Goal: Register for event/course

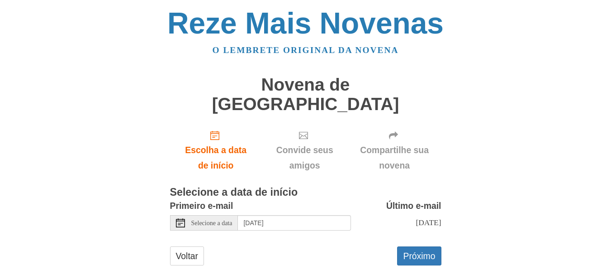
click at [238, 215] on div "Selecione a data" at bounding box center [204, 222] width 68 height 15
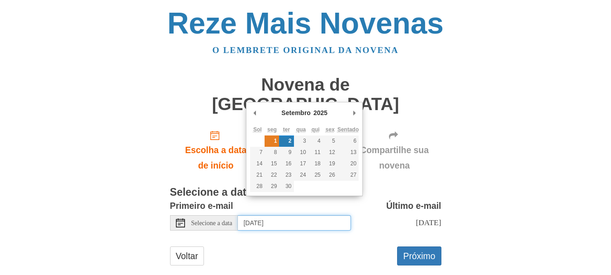
type input "Monday, September 1st"
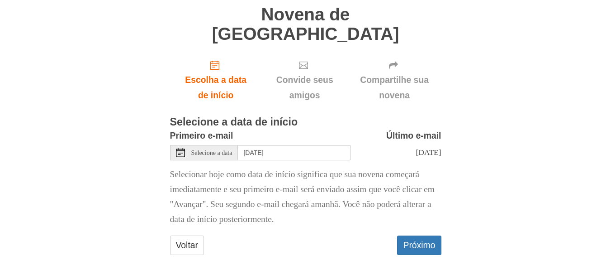
scroll to position [81, 0]
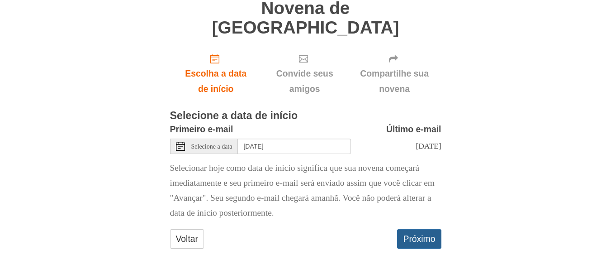
click at [423, 233] on font "Próximo" at bounding box center [419, 238] width 32 height 13
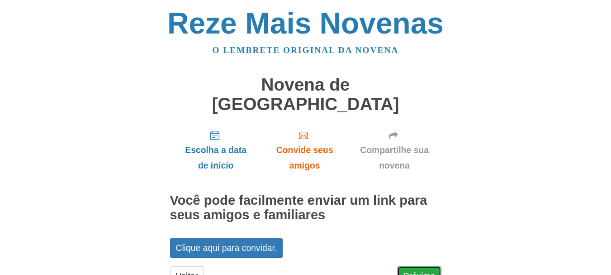
click at [419, 271] on font "Próximo" at bounding box center [419, 276] width 32 height 10
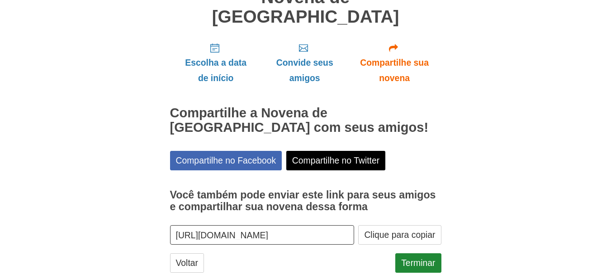
scroll to position [92, 0]
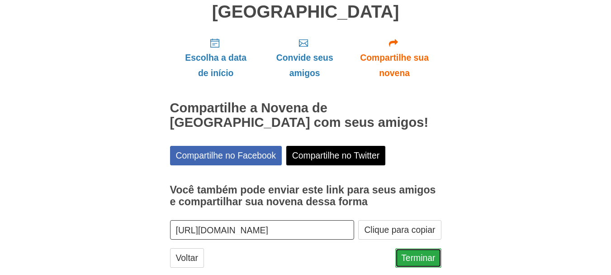
click at [409, 253] on font "Terminar" at bounding box center [418, 258] width 34 height 10
